Goal: Navigation & Orientation: Find specific page/section

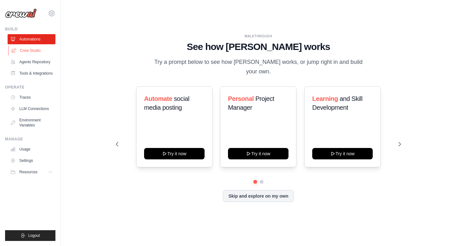
click at [27, 50] on link "Crew Studio" at bounding box center [32, 51] width 48 height 10
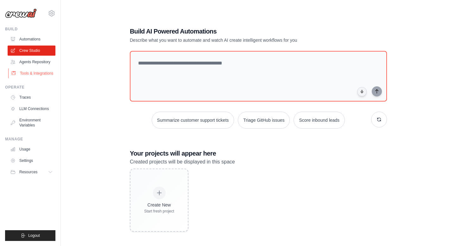
click at [36, 74] on link "Tools & Integrations" at bounding box center [32, 73] width 48 height 10
